Goal: Task Accomplishment & Management: Complete application form

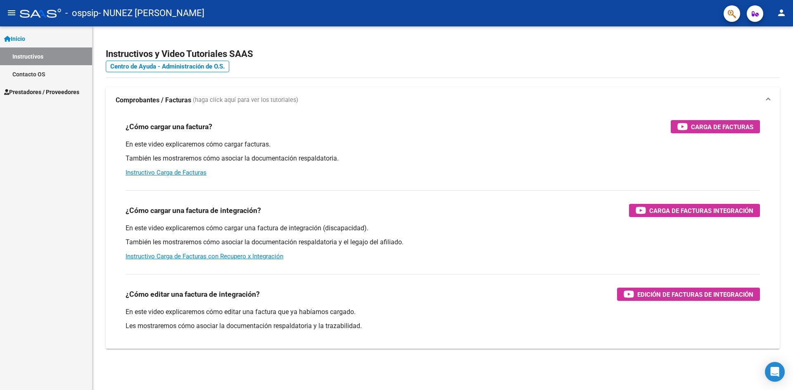
click at [26, 88] on span "Prestadores / Proveedores" at bounding box center [41, 92] width 75 height 9
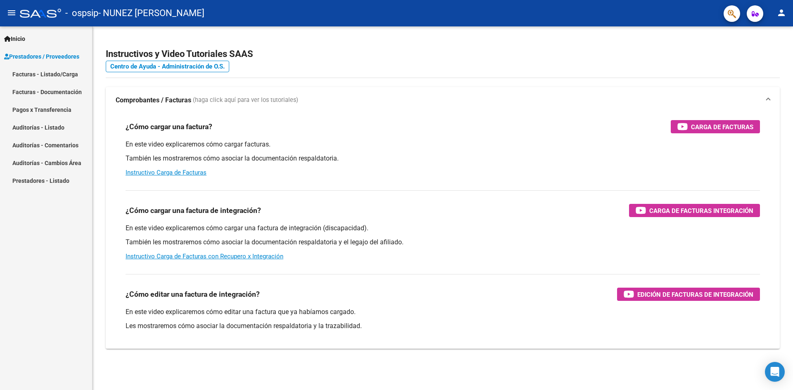
click at [36, 76] on link "Facturas - Listado/Carga" at bounding box center [46, 74] width 92 height 18
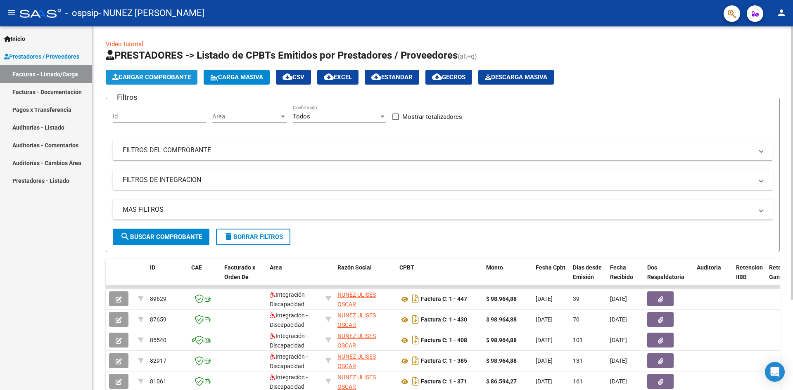
click at [175, 76] on span "Cargar Comprobante" at bounding box center [151, 77] width 78 height 7
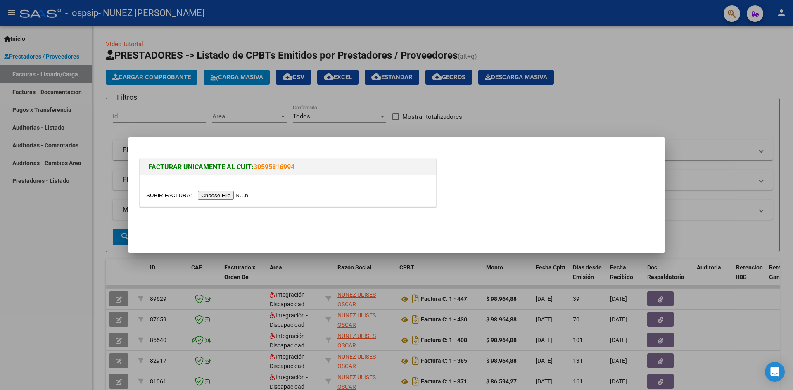
click at [241, 192] on input "file" at bounding box center [198, 195] width 104 height 9
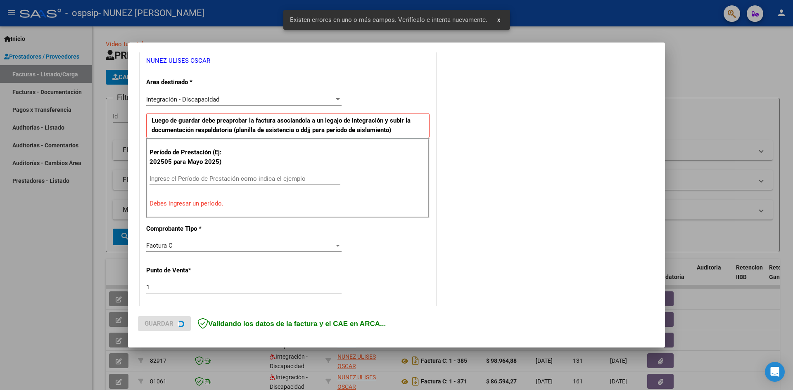
scroll to position [228, 0]
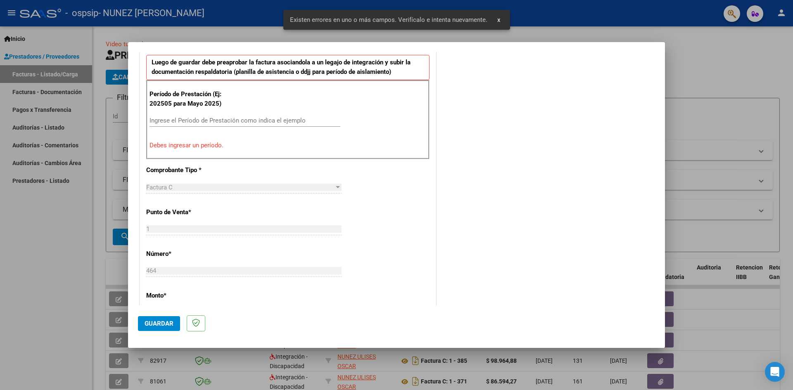
click at [200, 117] on input "Ingrese el Período de Prestación como indica el ejemplo" at bounding box center [245, 120] width 191 height 7
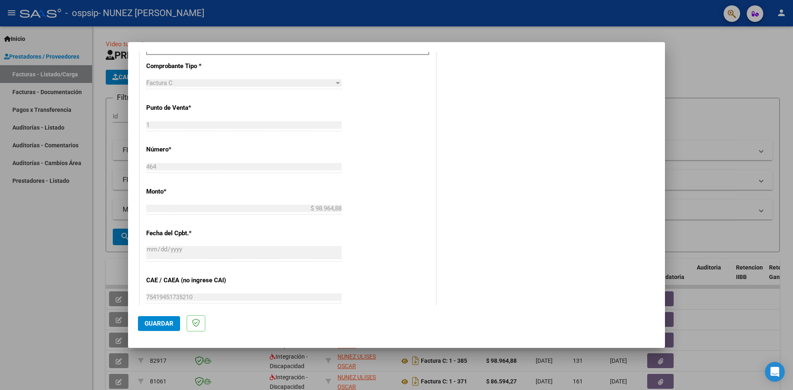
scroll to position [393, 0]
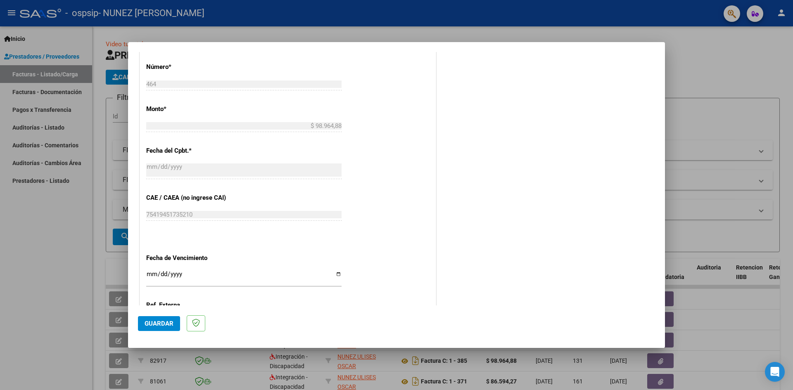
type input "202509"
click at [335, 277] on input "Ingresar la fecha" at bounding box center [243, 277] width 195 height 13
type input "[DATE]"
click at [150, 325] on span "Guardar" at bounding box center [159, 323] width 29 height 7
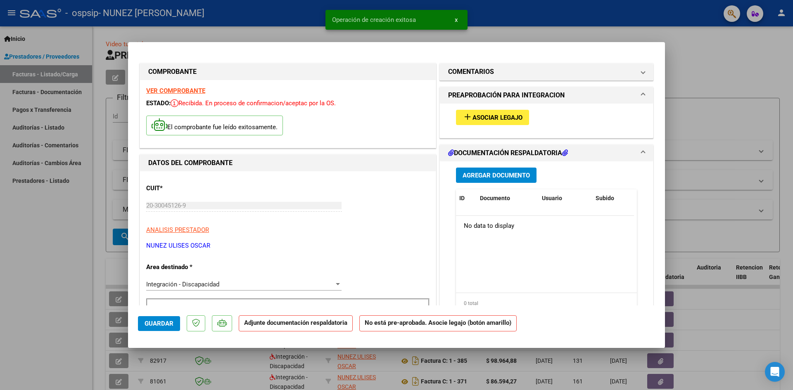
click at [477, 120] on button "add Asociar Legajo" at bounding box center [492, 117] width 73 height 15
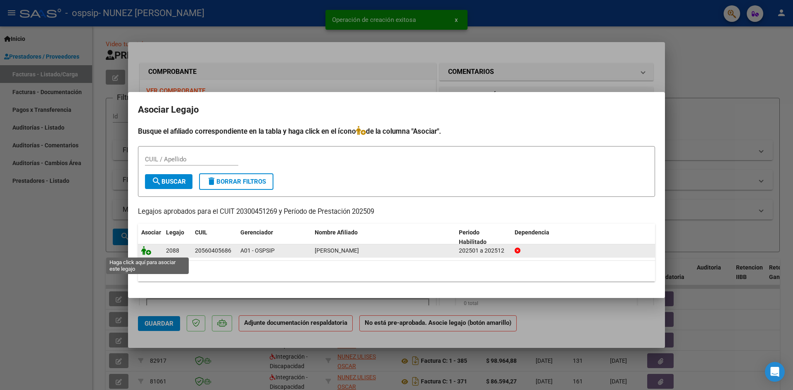
click at [149, 251] on icon at bounding box center [146, 250] width 10 height 9
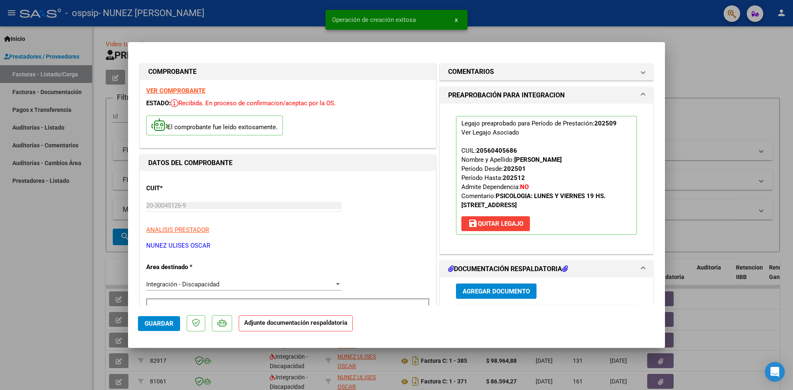
click at [490, 290] on span "Agregar Documento" at bounding box center [496, 291] width 67 height 7
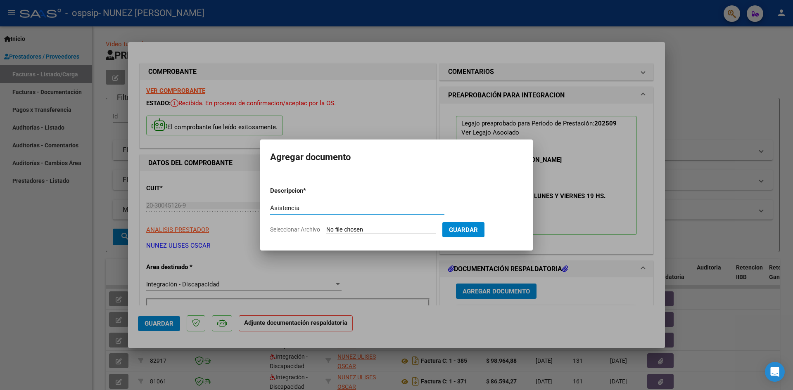
type input "Asistencia"
click at [361, 233] on input "Seleccionar Archivo" at bounding box center [380, 230] width 109 height 8
type input "C:\fakepath\Asistencia Erick Veron.pdf"
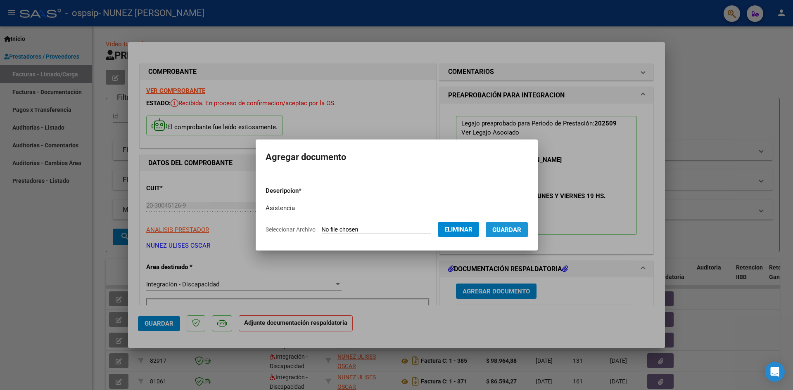
click at [506, 225] on button "Guardar" at bounding box center [507, 229] width 42 height 15
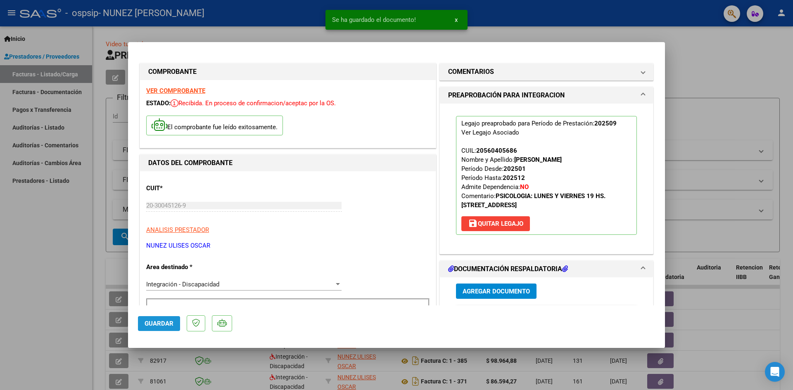
click at [171, 321] on span "Guardar" at bounding box center [159, 323] width 29 height 7
click at [148, 320] on button "Guardar" at bounding box center [159, 323] width 42 height 15
click at [55, 262] on div at bounding box center [396, 195] width 793 height 390
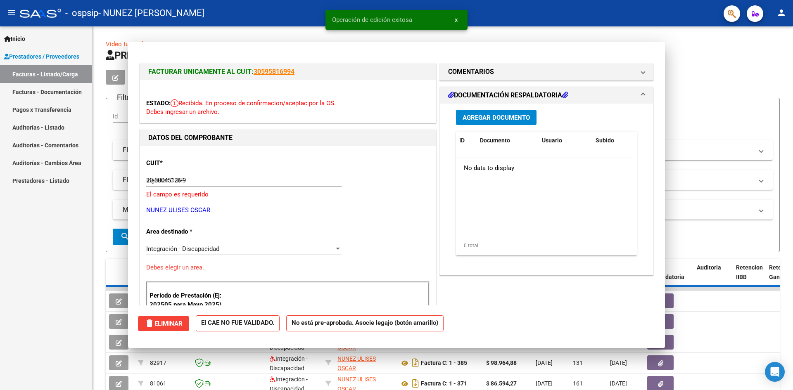
type input "$ 0,00"
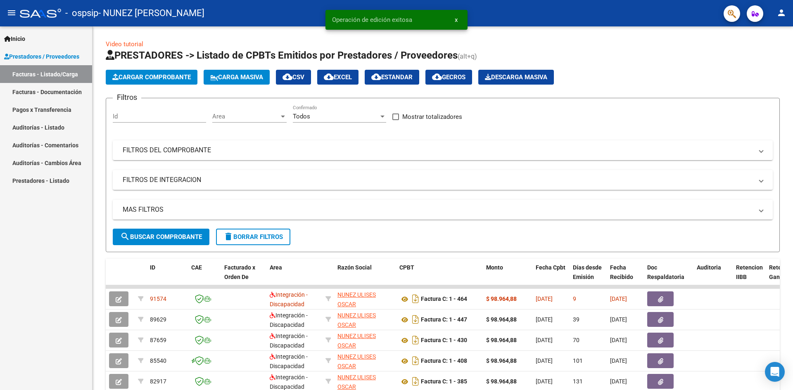
click at [780, 13] on mat-icon "person" at bounding box center [781, 13] width 10 height 10
click at [752, 56] on mat-icon "exit_to_app" at bounding box center [751, 54] width 10 height 10
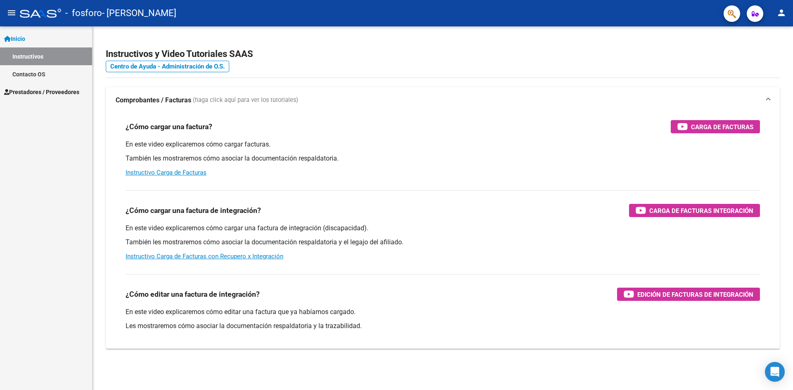
click at [36, 92] on span "Prestadores / Proveedores" at bounding box center [41, 92] width 75 height 9
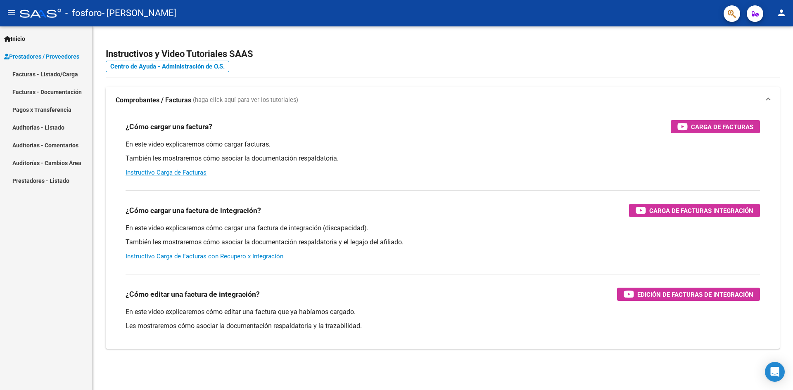
click at [55, 75] on link "Facturas - Listado/Carga" at bounding box center [46, 74] width 92 height 18
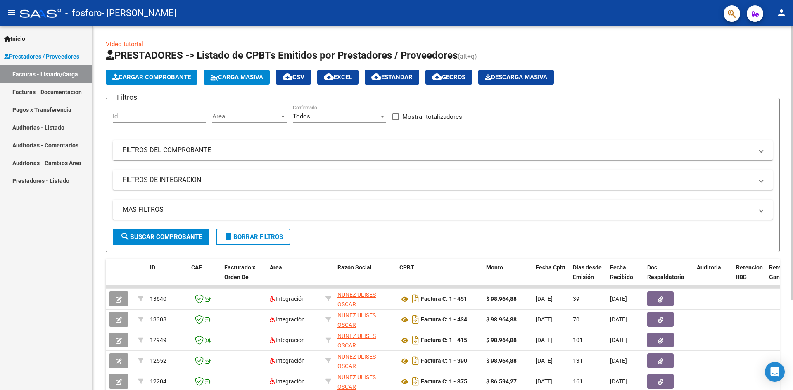
click at [170, 73] on button "Cargar Comprobante" at bounding box center [152, 77] width 92 height 15
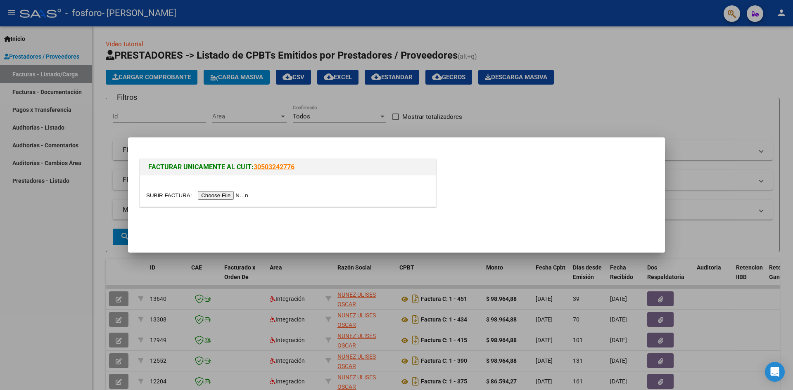
click at [224, 192] on input "file" at bounding box center [198, 195] width 104 height 9
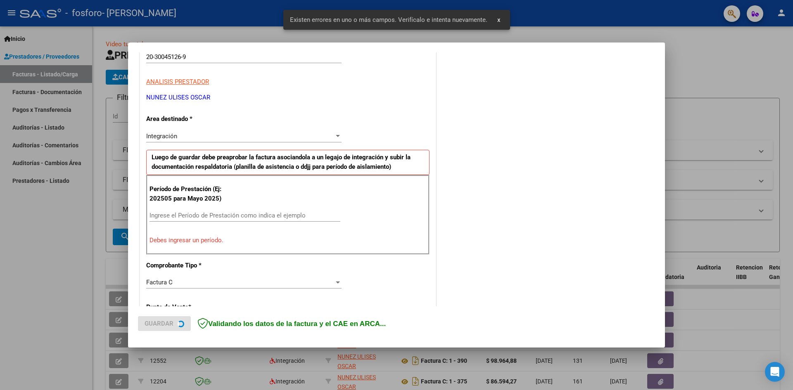
scroll to position [145, 0]
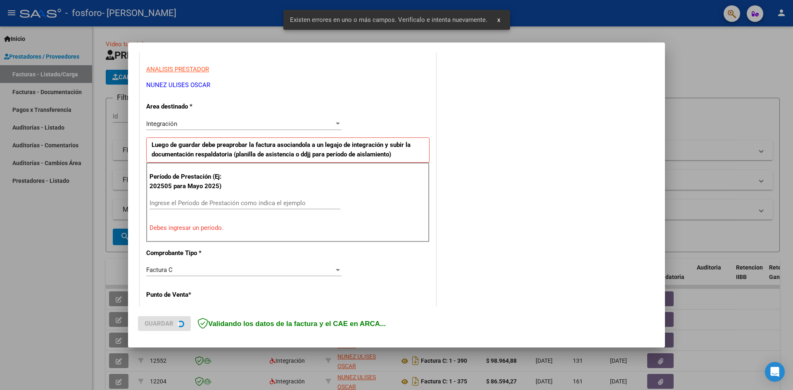
click at [230, 200] on input "Ingrese el Período de Prestación como indica el ejemplo" at bounding box center [245, 202] width 191 height 7
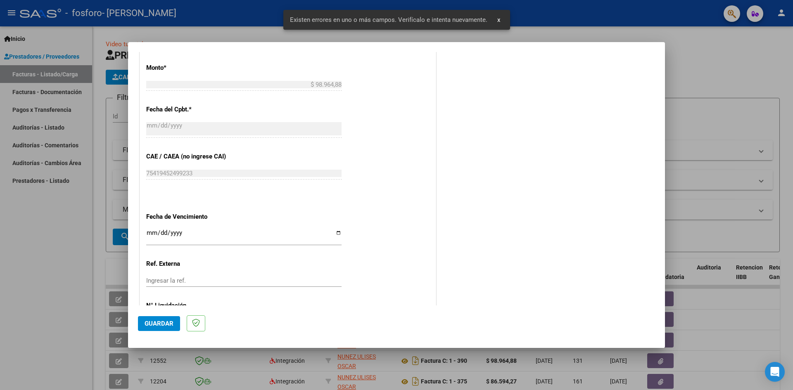
scroll to position [434, 0]
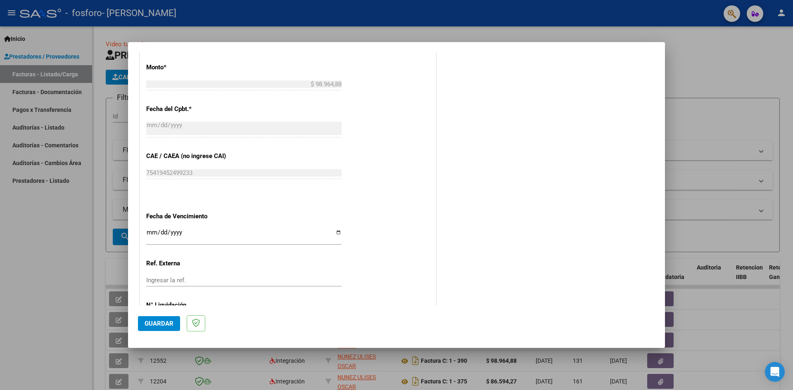
type input "202509"
click at [335, 233] on input "Ingresar la fecha" at bounding box center [243, 235] width 195 height 13
type input "[DATE]"
click at [153, 320] on span "Guardar" at bounding box center [159, 323] width 29 height 7
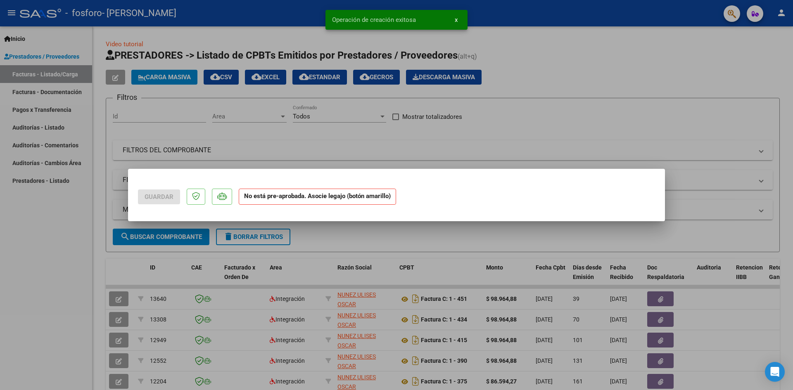
scroll to position [0, 0]
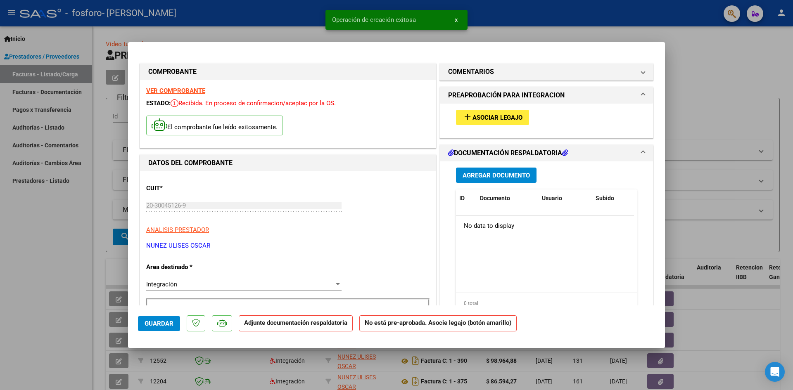
click at [484, 117] on span "Asociar Legajo" at bounding box center [497, 117] width 50 height 7
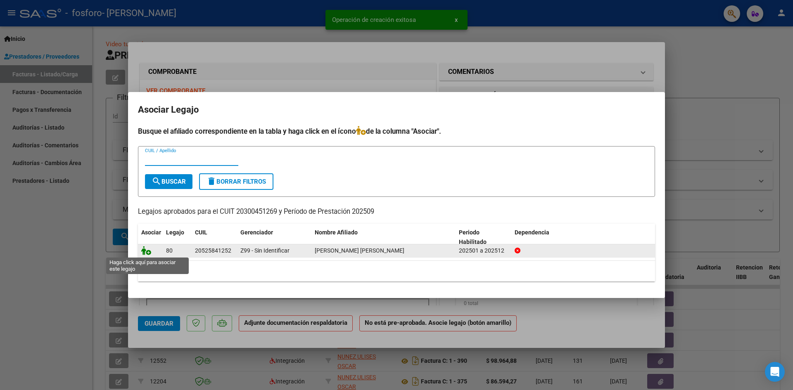
click at [143, 251] on icon at bounding box center [146, 250] width 10 height 9
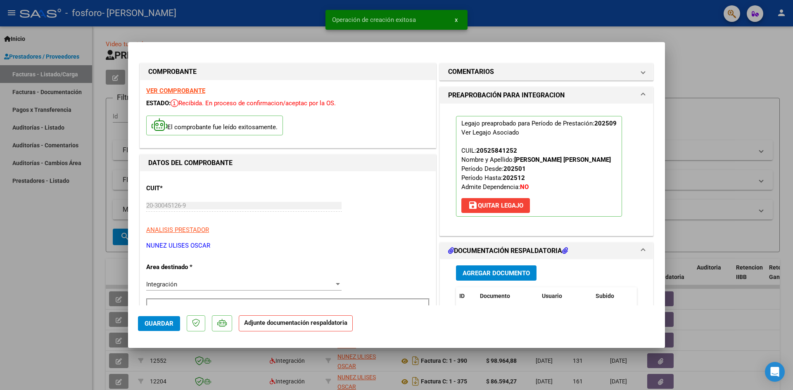
click at [487, 271] on span "Agregar Documento" at bounding box center [496, 273] width 67 height 7
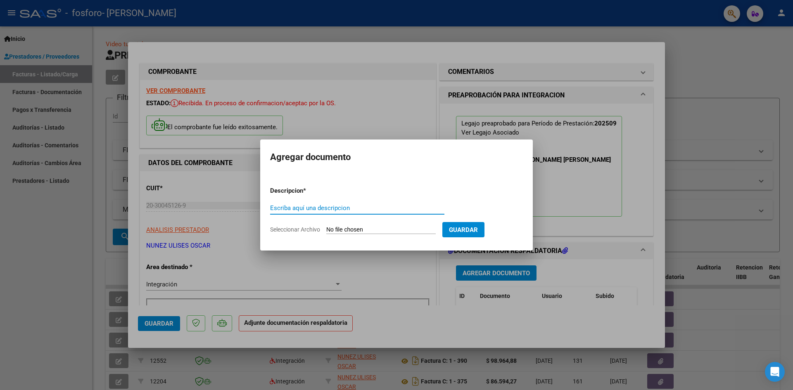
click at [316, 206] on input "Escriba aquí una descripcion" at bounding box center [357, 207] width 174 height 7
click at [320, 203] on div "Escriba aquí una descripcion" at bounding box center [357, 208] width 174 height 12
type input "asistencia"
click at [337, 228] on input "Seleccionar Archivo" at bounding box center [380, 230] width 109 height 8
type input "C:\fakepath\Asistencia Thiago benitez.pdf"
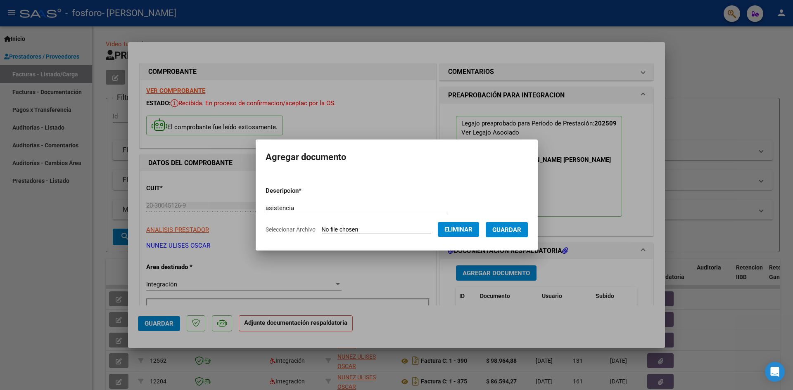
click at [519, 230] on span "Guardar" at bounding box center [506, 229] width 29 height 7
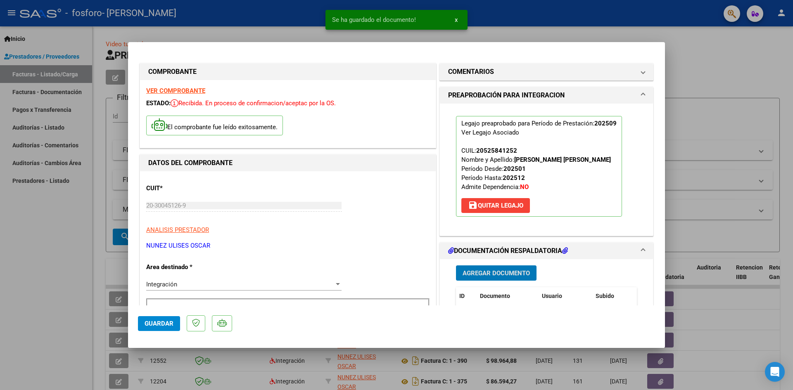
click at [161, 321] on span "Guardar" at bounding box center [159, 323] width 29 height 7
click at [157, 327] on span "Guardar" at bounding box center [159, 323] width 29 height 7
click at [35, 280] on div at bounding box center [396, 195] width 793 height 390
type input "$ 0,00"
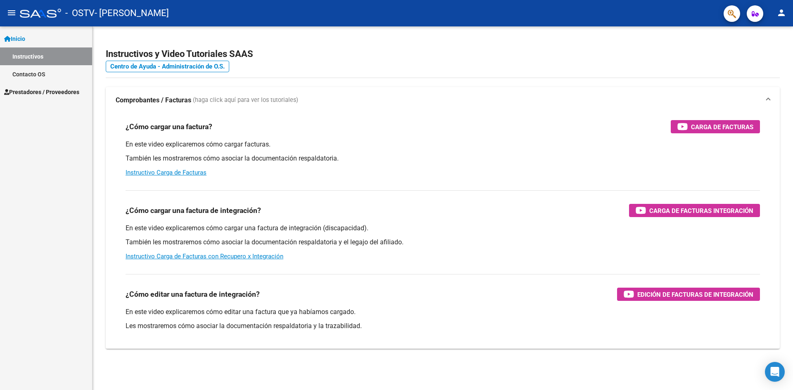
click at [17, 92] on span "Prestadores / Proveedores" at bounding box center [41, 92] width 75 height 9
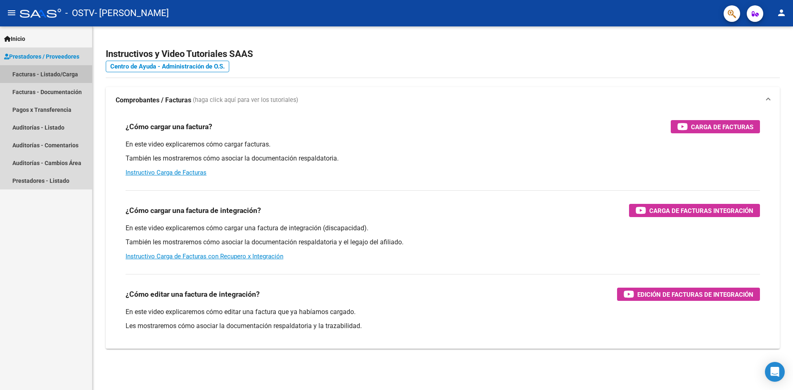
click at [49, 74] on link "Facturas - Listado/Carga" at bounding box center [46, 74] width 92 height 18
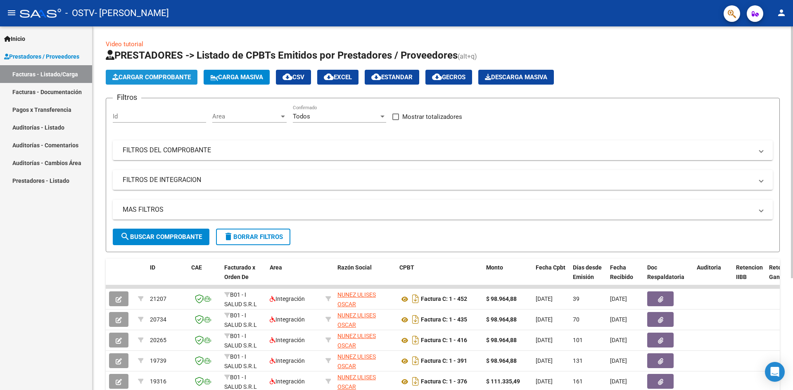
click at [130, 77] on span "Cargar Comprobante" at bounding box center [151, 77] width 78 height 7
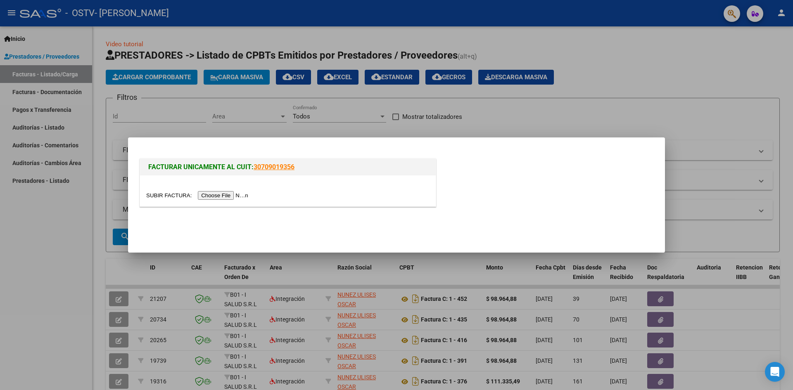
click at [241, 195] on input "file" at bounding box center [198, 195] width 104 height 9
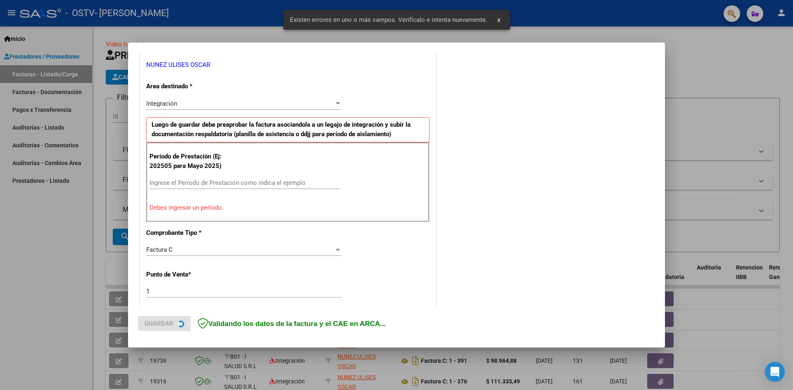
scroll to position [187, 0]
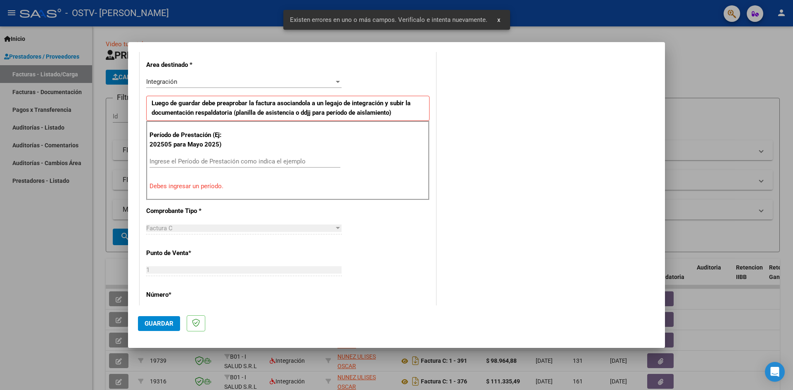
click at [216, 157] on div "Ingrese el Período de Prestación como indica el ejemplo" at bounding box center [245, 161] width 191 height 12
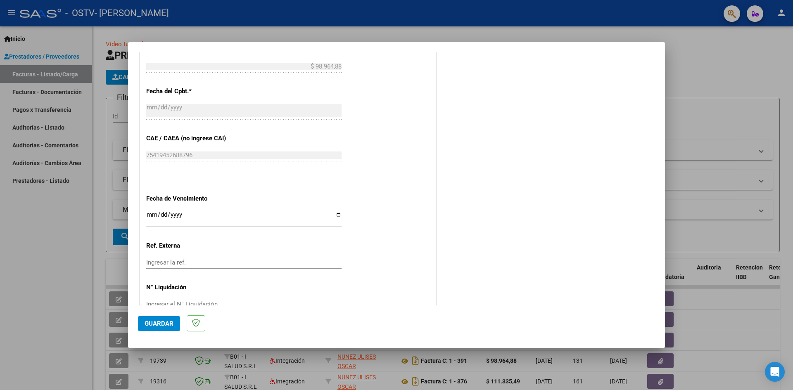
scroll to position [473, 0]
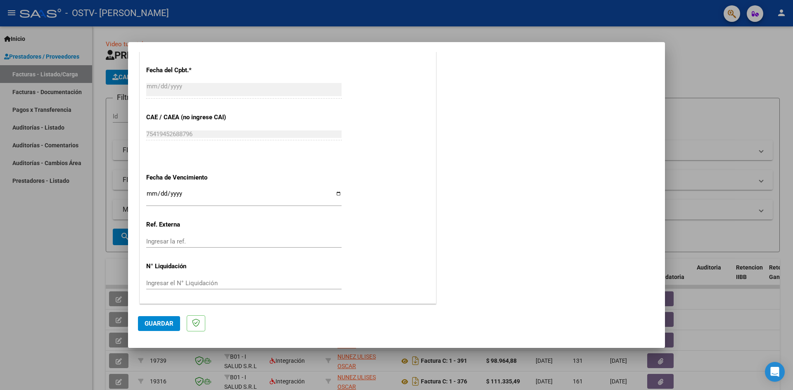
type input "202509"
click at [335, 195] on input "Ingresar la fecha" at bounding box center [243, 196] width 195 height 13
type input "[DATE]"
click at [163, 322] on span "Guardar" at bounding box center [159, 323] width 29 height 7
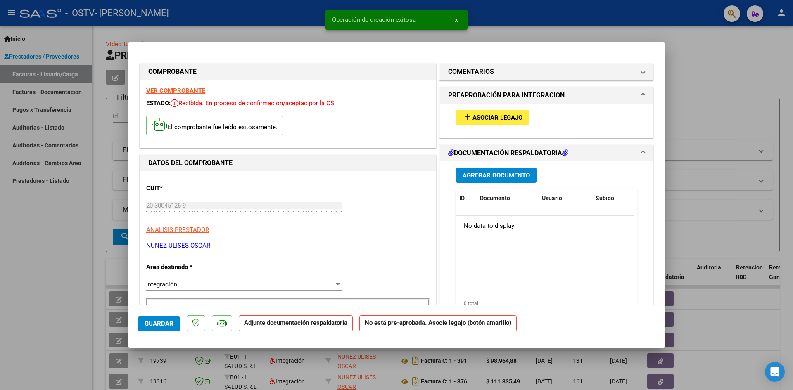
click at [491, 119] on span "Asociar Legajo" at bounding box center [497, 117] width 50 height 7
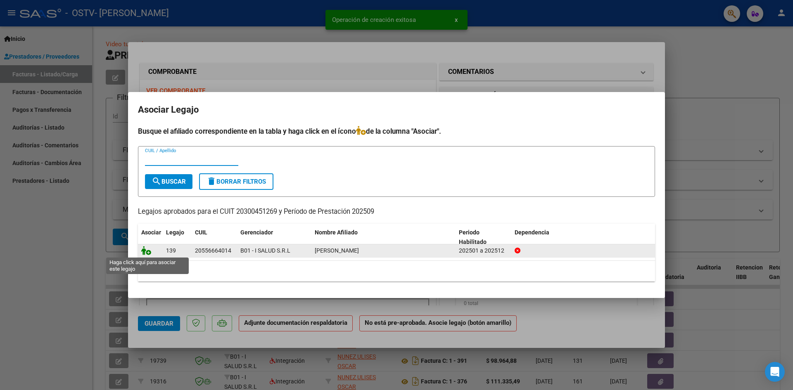
click at [147, 252] on icon at bounding box center [146, 250] width 10 height 9
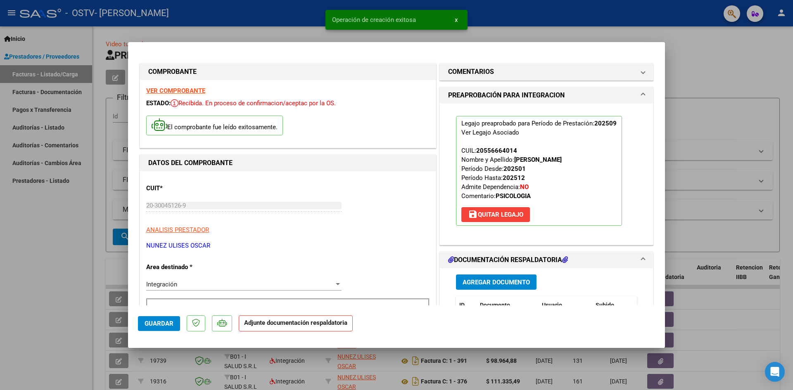
click at [488, 284] on span "Agregar Documento" at bounding box center [496, 282] width 67 height 7
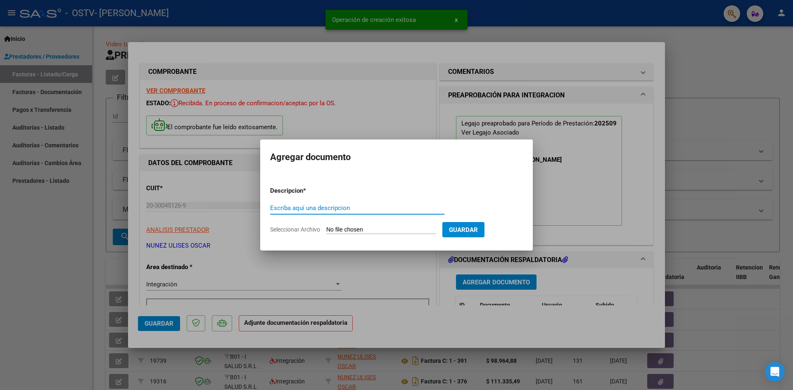
click at [291, 204] on input "Escriba aquí una descripcion" at bounding box center [357, 207] width 174 height 7
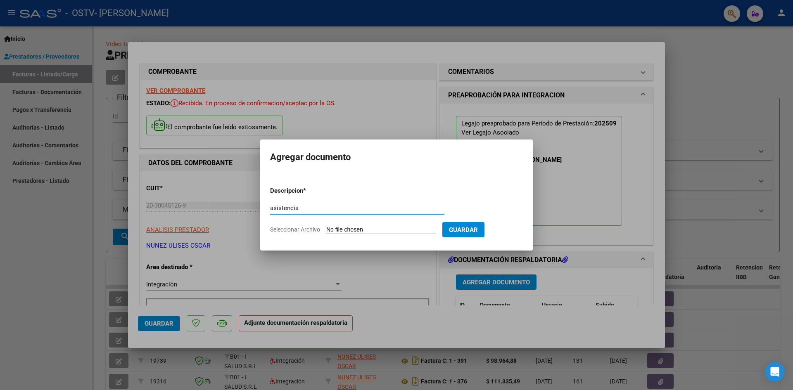
type input "asistencia"
click at [351, 232] on input "Seleccionar Archivo" at bounding box center [380, 230] width 109 height 8
type input "C:\fakepath\Asistencia [PERSON_NAME].pdf"
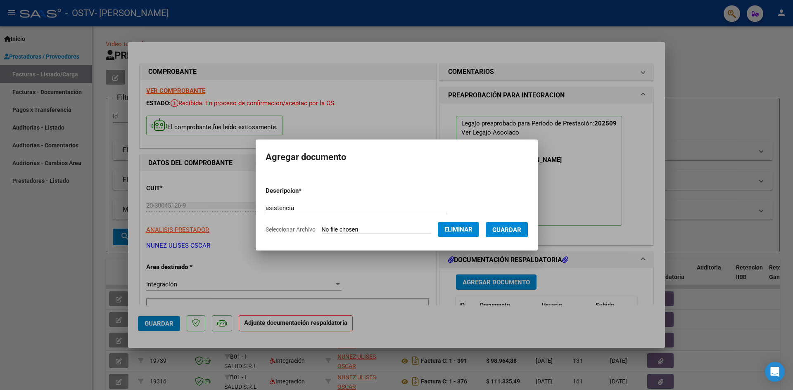
click at [521, 233] on span "Guardar" at bounding box center [506, 229] width 29 height 7
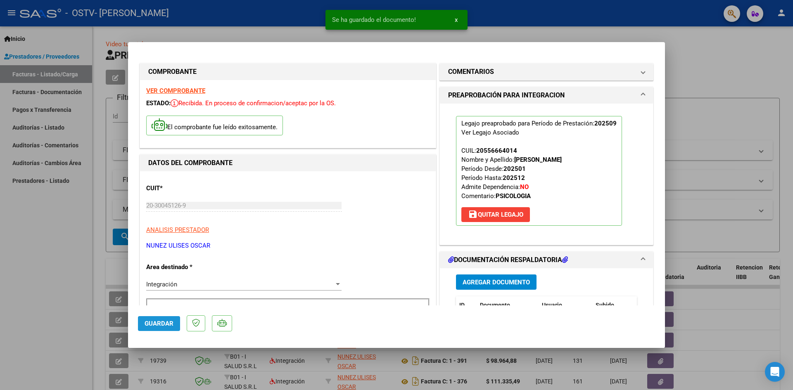
click at [155, 319] on button "Guardar" at bounding box center [159, 323] width 42 height 15
click at [149, 324] on span "Guardar" at bounding box center [159, 323] width 29 height 7
click at [84, 300] on div at bounding box center [396, 195] width 793 height 390
type input "$ 0,00"
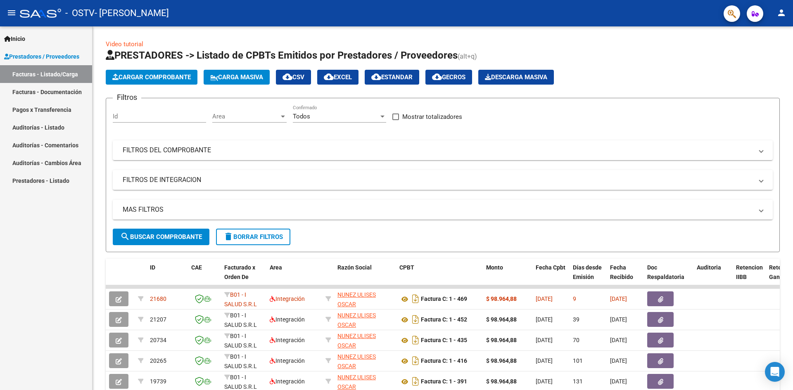
click at [779, 17] on mat-icon "person" at bounding box center [781, 13] width 10 height 10
click at [759, 58] on button "exit_to_app Salir" at bounding box center [764, 55] width 50 height 20
